Goal: Task Accomplishment & Management: Manage account settings

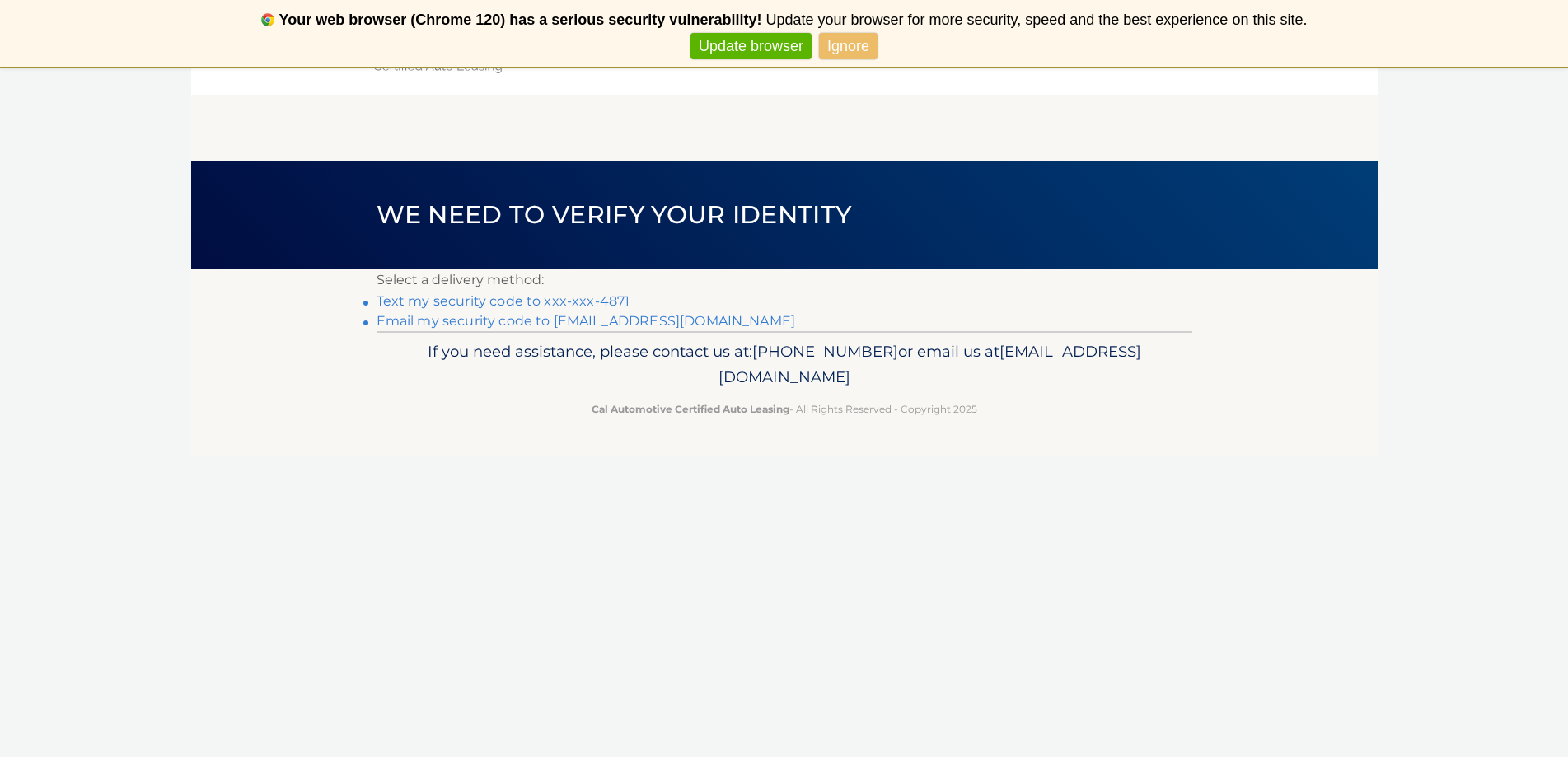
click at [459, 303] on link "Text my security code to xxx-xxx-4871" at bounding box center [503, 301] width 253 height 15
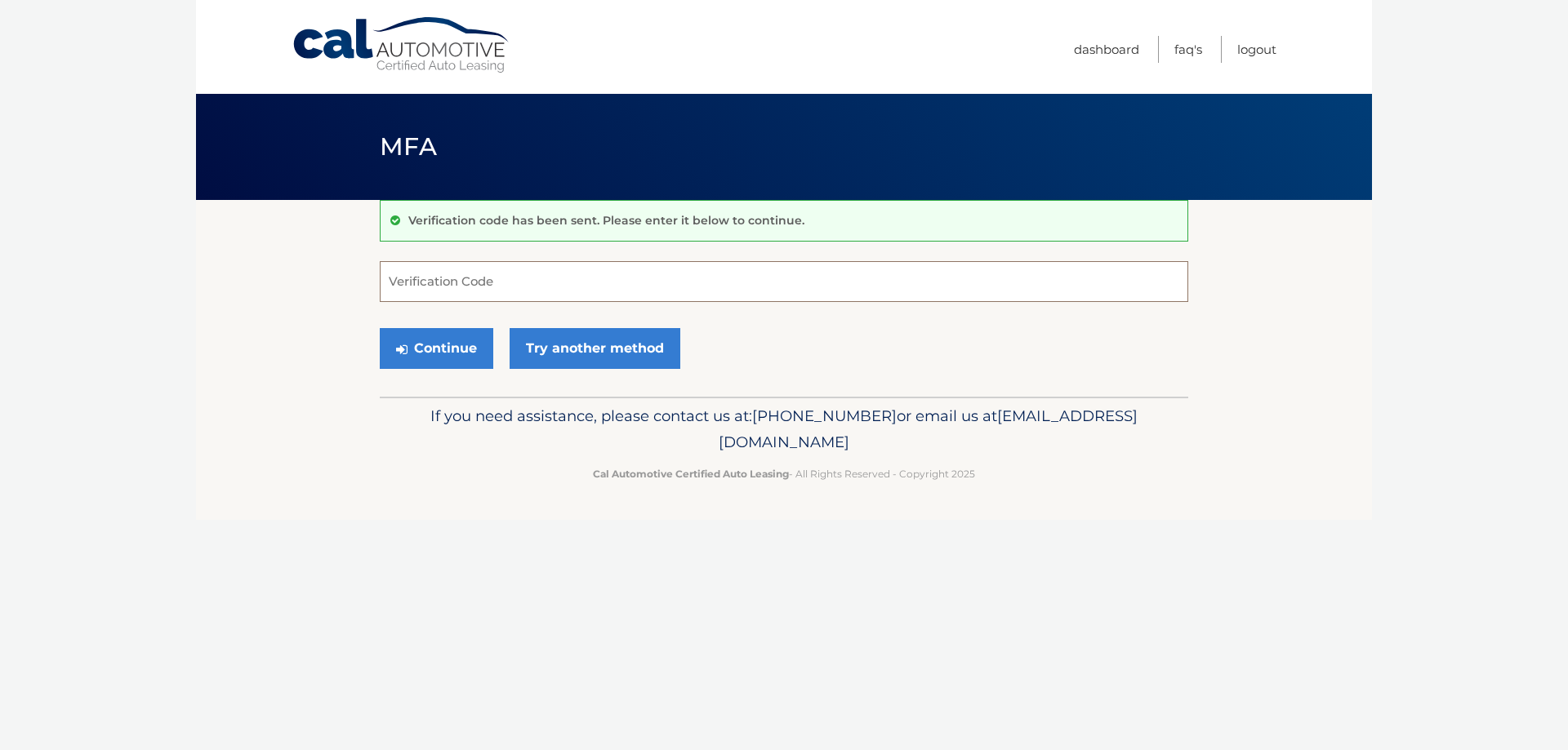
click at [427, 279] on input "Verification Code" at bounding box center [783, 282] width 808 height 41
type input "991202"
click at [447, 352] on button "Continue" at bounding box center [436, 348] width 113 height 41
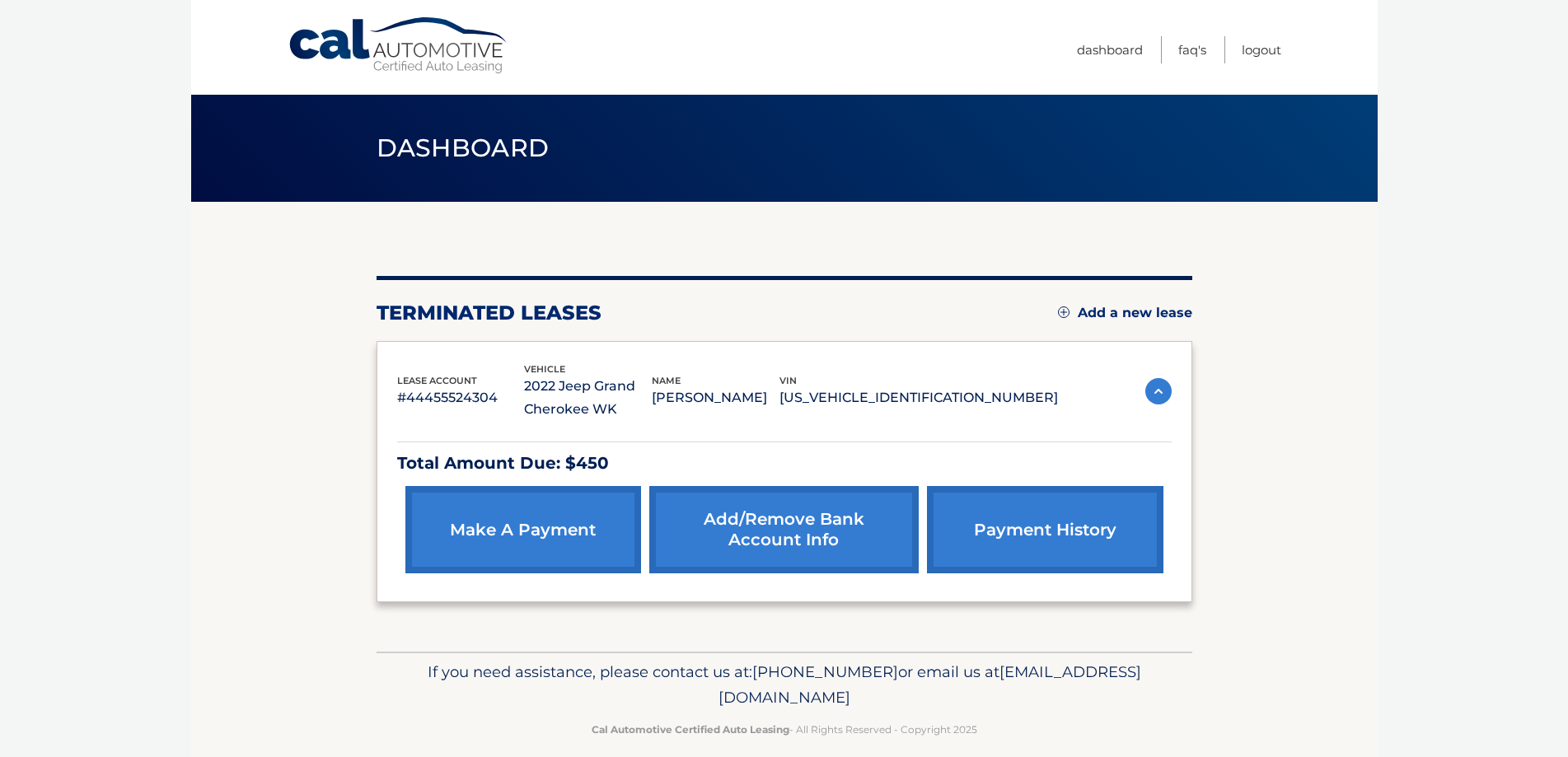
click at [238, 445] on section "You are registered for this site, but you haven't enrolled in online payments. …" at bounding box center [784, 426] width 1187 height 450
click at [522, 535] on link "make a payment" at bounding box center [523, 530] width 236 height 87
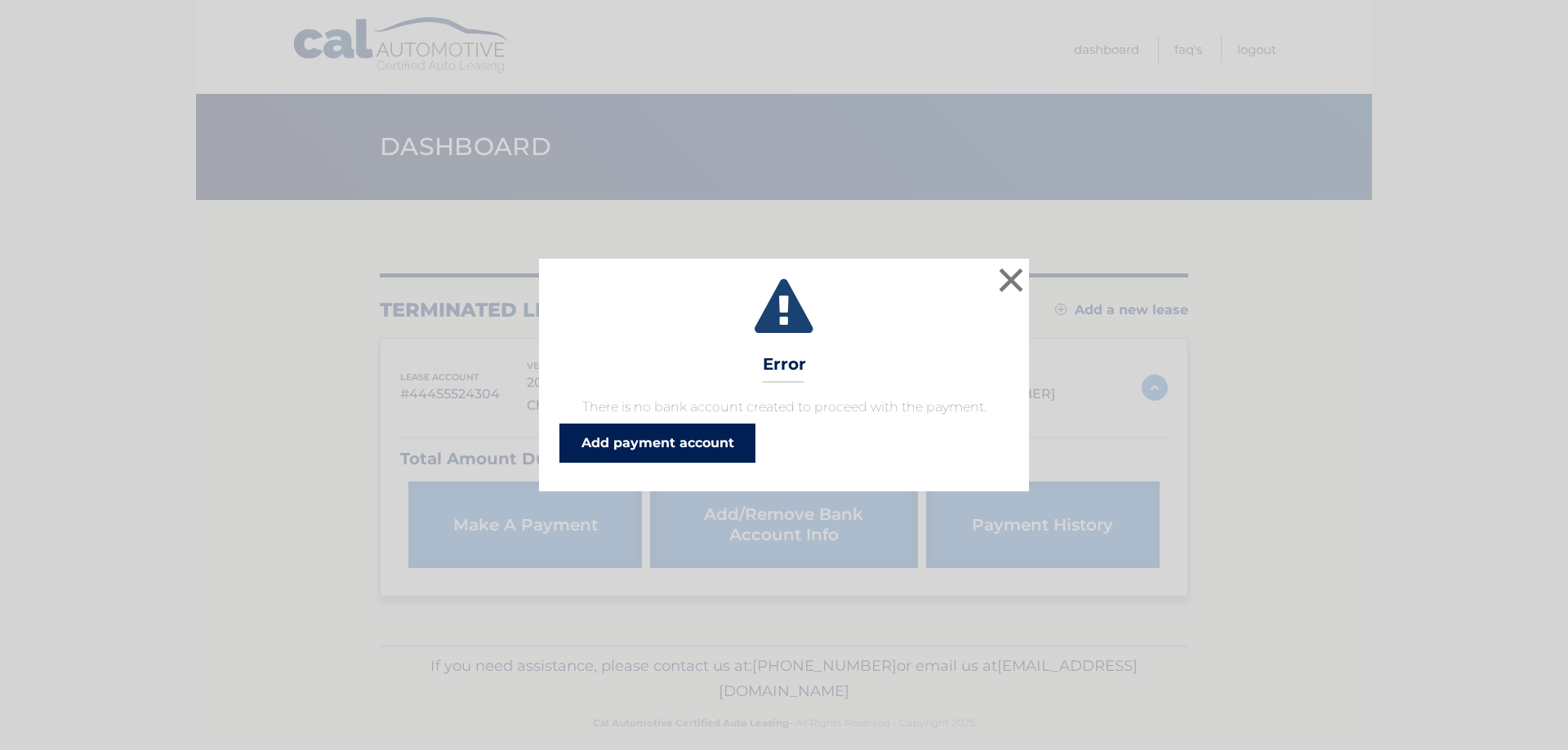
click at [654, 439] on link "Add payment account" at bounding box center [657, 443] width 196 height 39
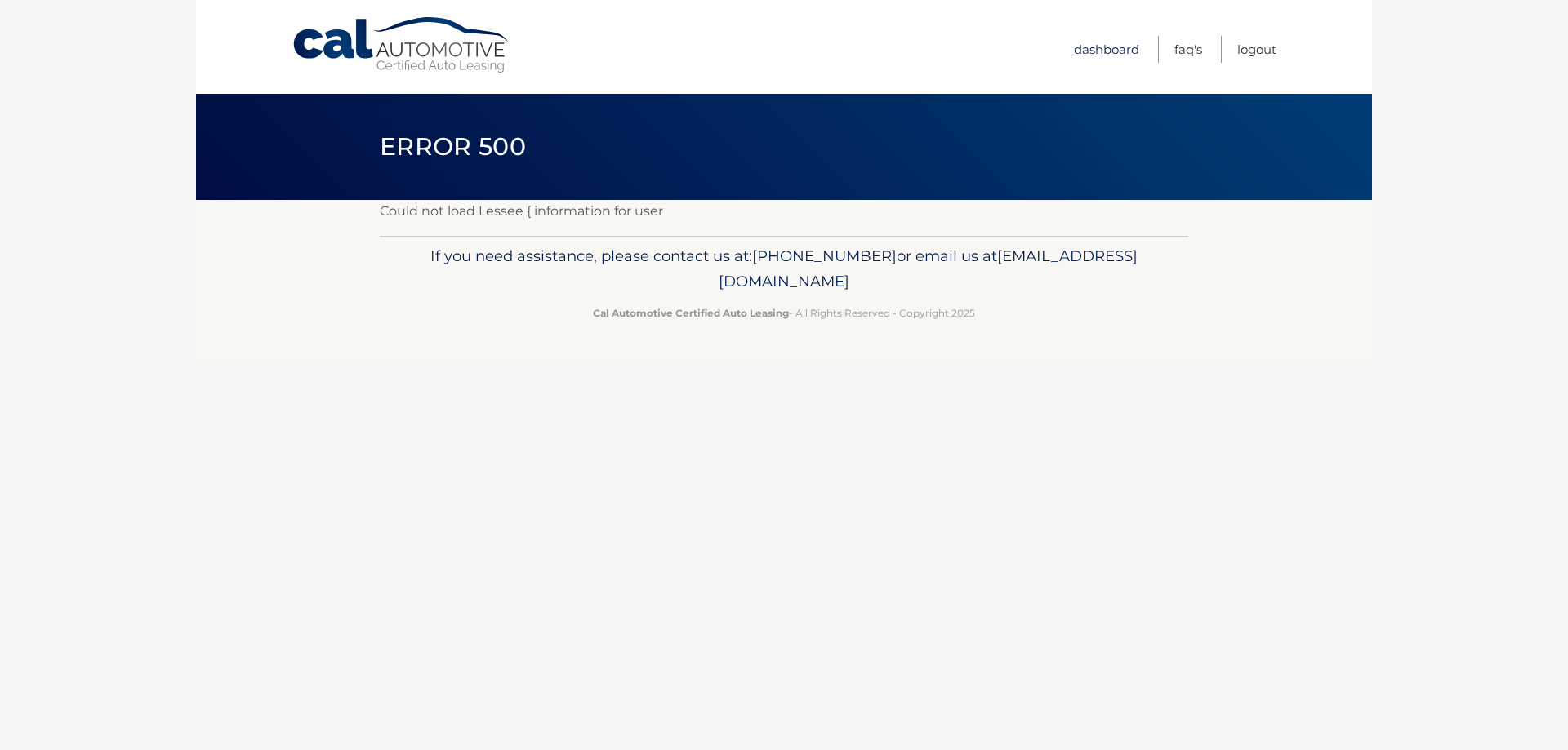
click at [1088, 45] on link "Dashboard" at bounding box center [1106, 49] width 65 height 27
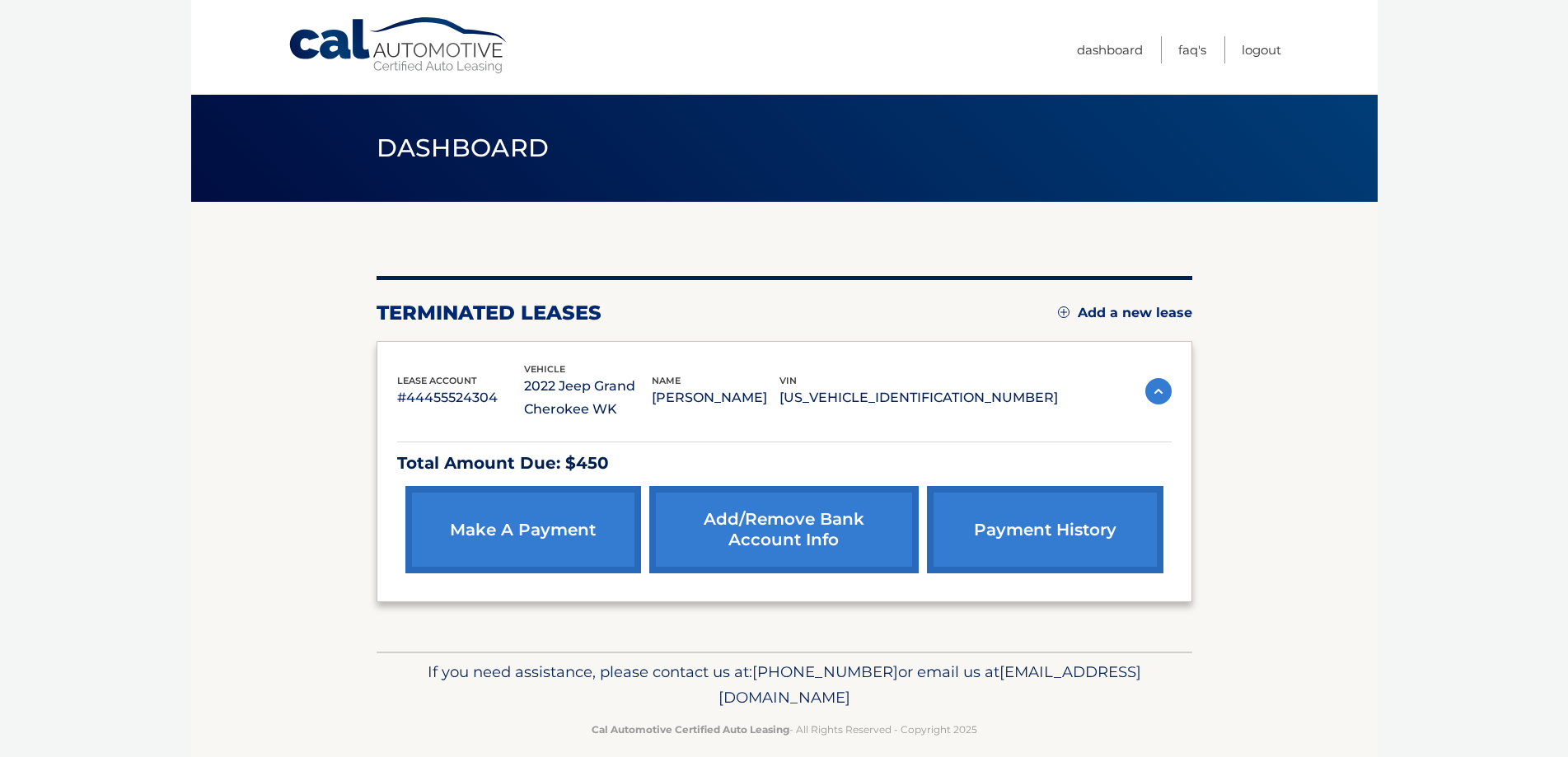
click at [529, 519] on link "make a payment" at bounding box center [523, 530] width 236 height 87
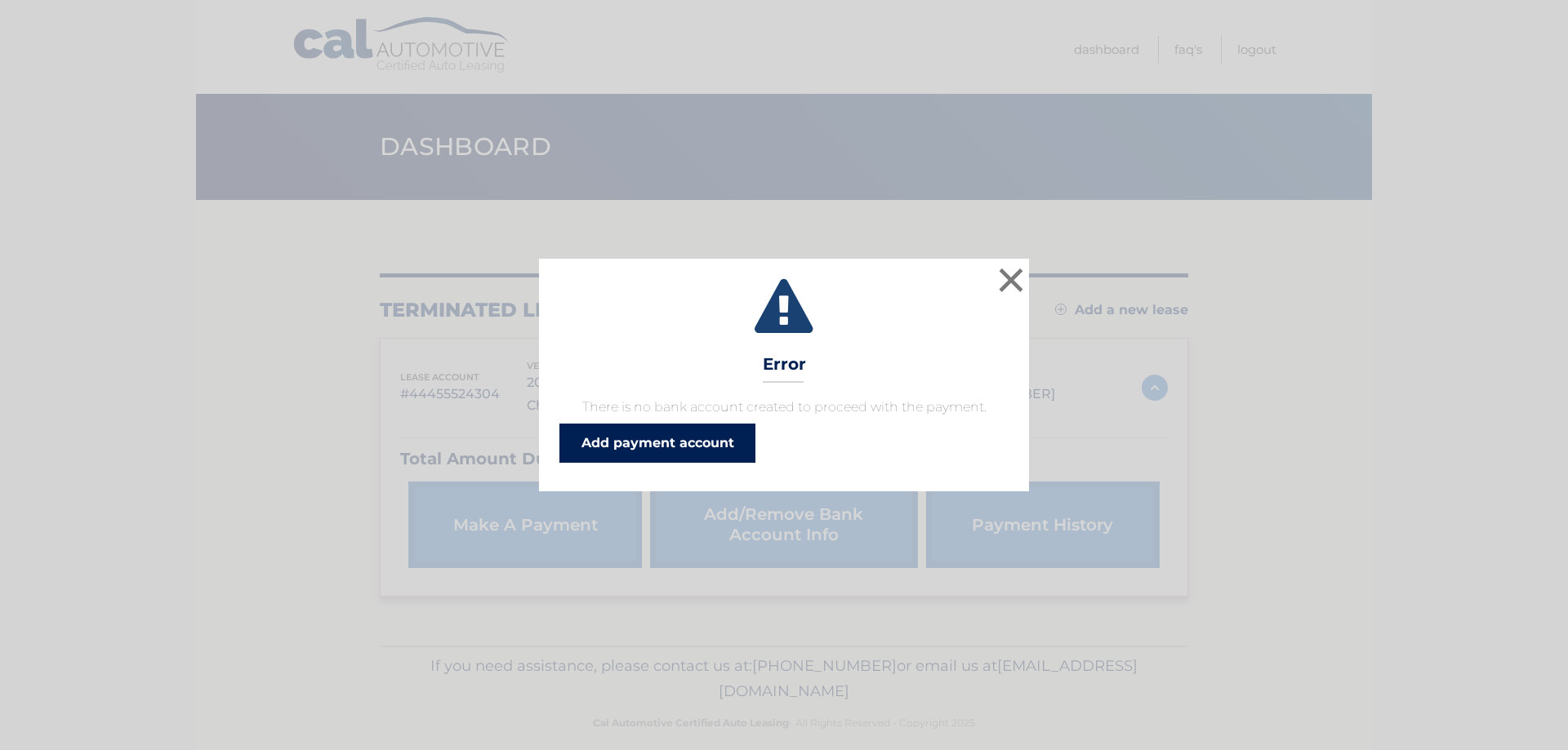
click at [706, 443] on link "Add payment account" at bounding box center [657, 443] width 196 height 39
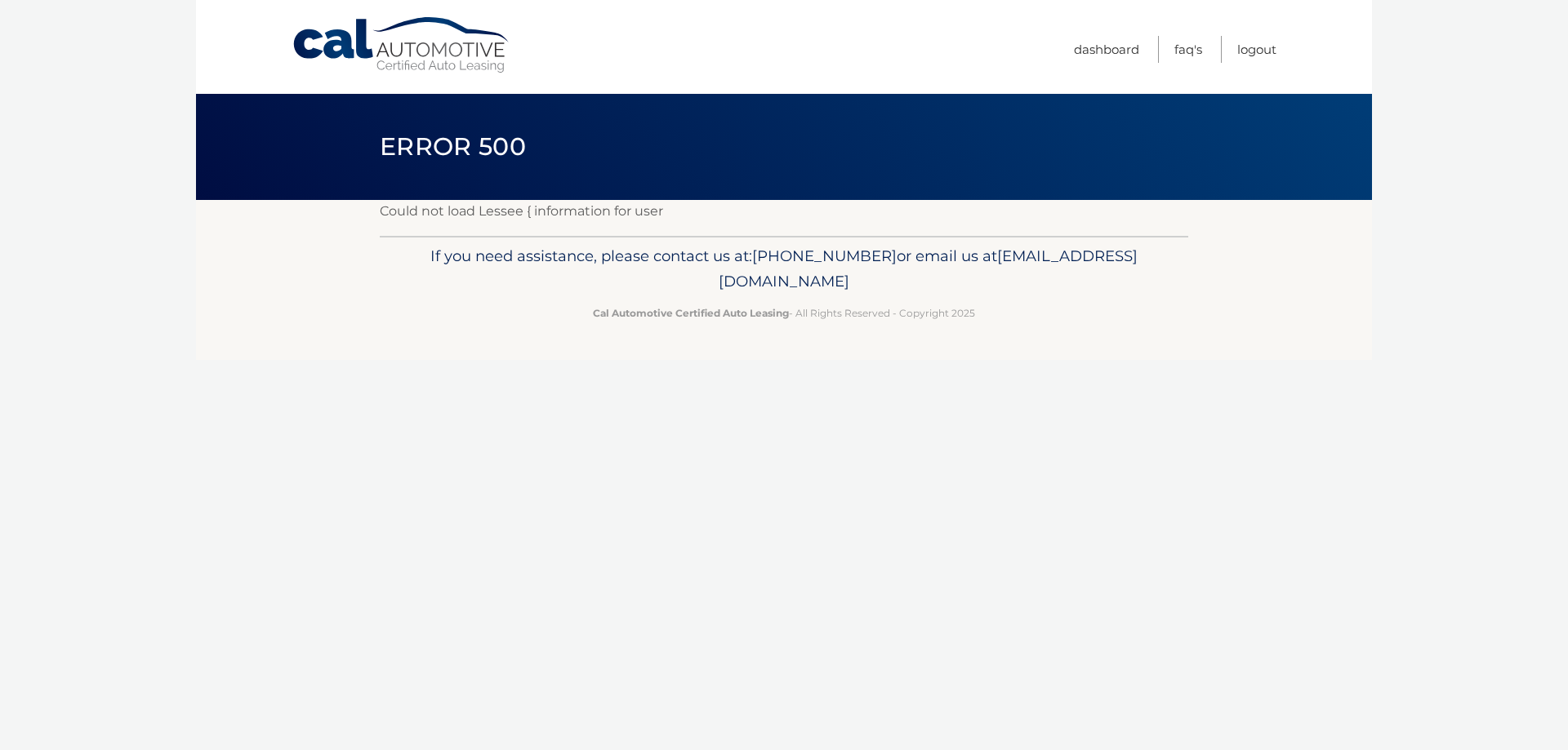
click at [703, 447] on div "Cal Automotive Menu Dashboard FAQ's Logout ×" at bounding box center [783, 375] width 1176 height 750
